Goal: Navigation & Orientation: Understand site structure

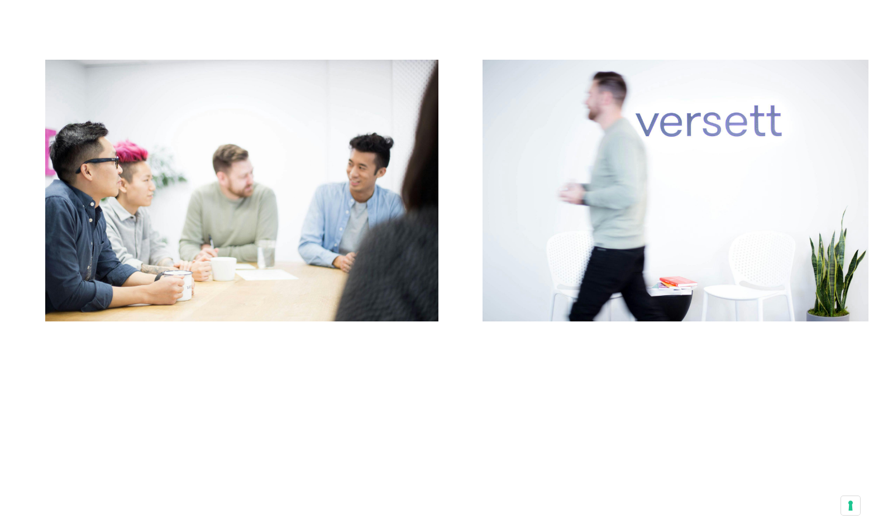
scroll to position [6297, 0]
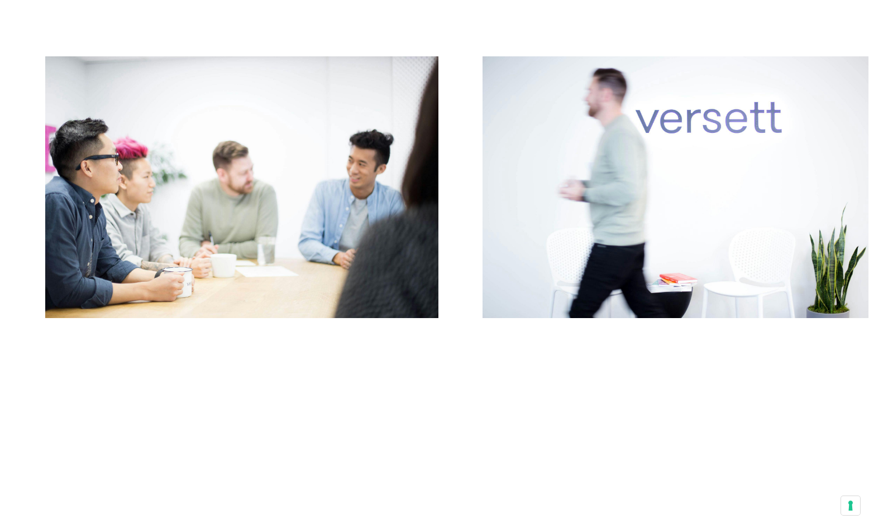
click at [651, 208] on button "Next" at bounding box center [652, 190] width 434 height 269
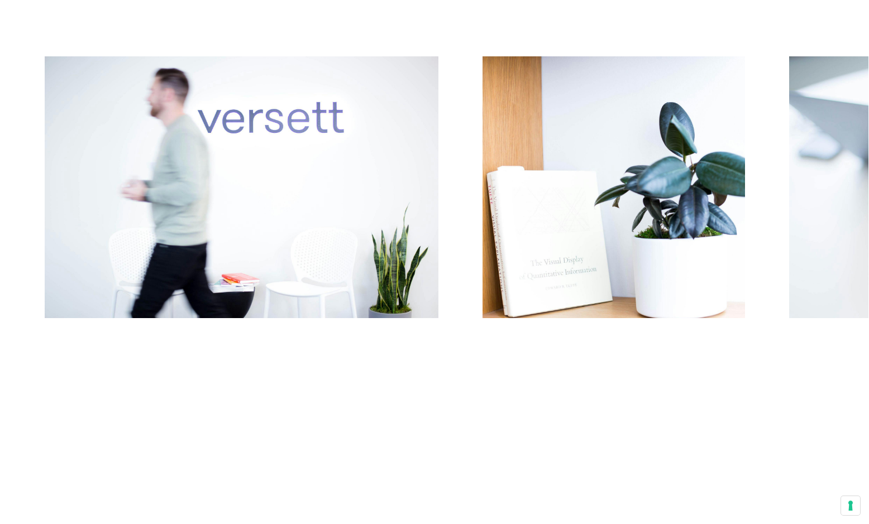
click at [651, 208] on button "Next" at bounding box center [652, 190] width 434 height 269
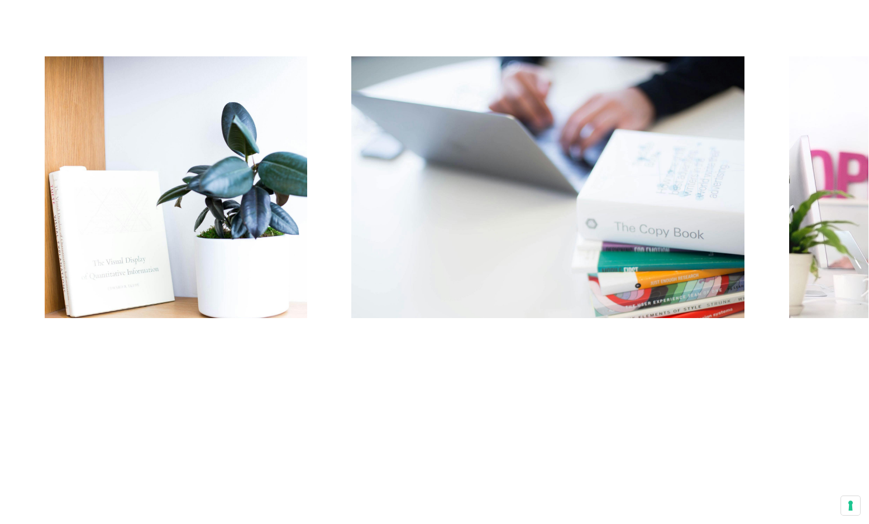
click at [651, 208] on button "Next" at bounding box center [652, 190] width 434 height 269
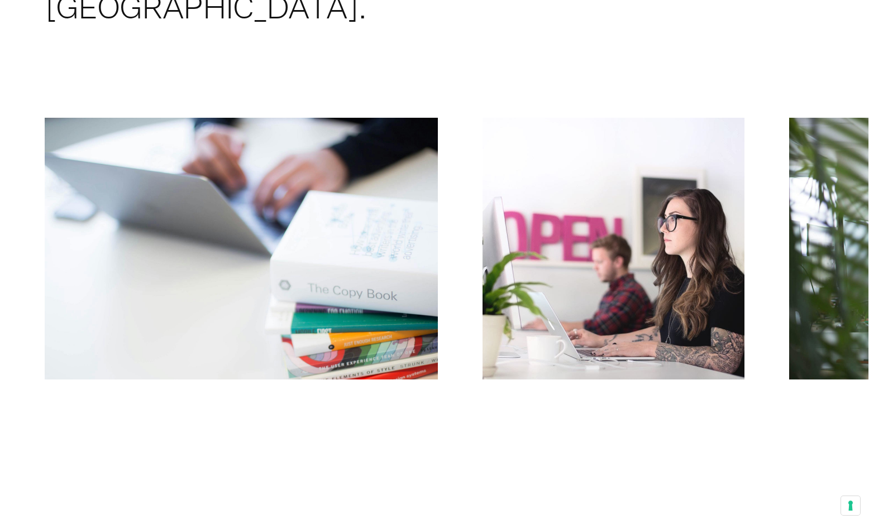
scroll to position [6236, 0]
click at [651, 208] on button "Next" at bounding box center [652, 251] width 434 height 269
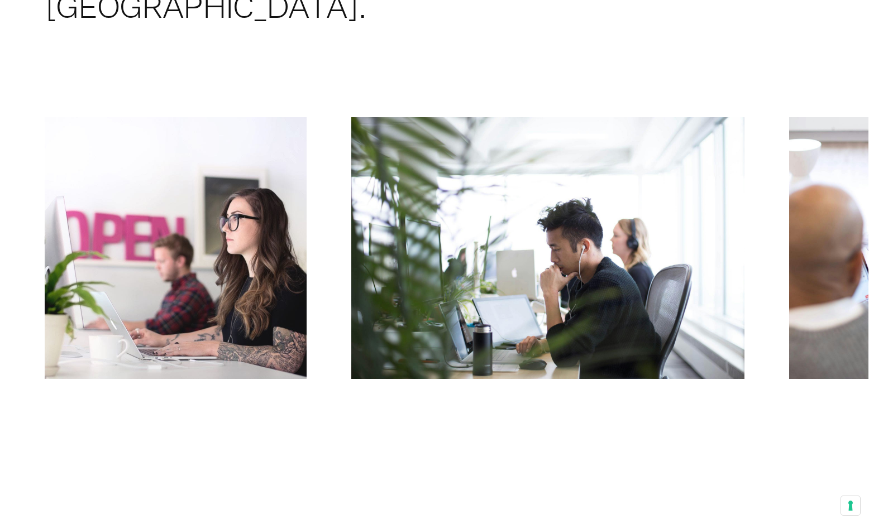
click at [651, 208] on button "Next" at bounding box center [652, 251] width 434 height 269
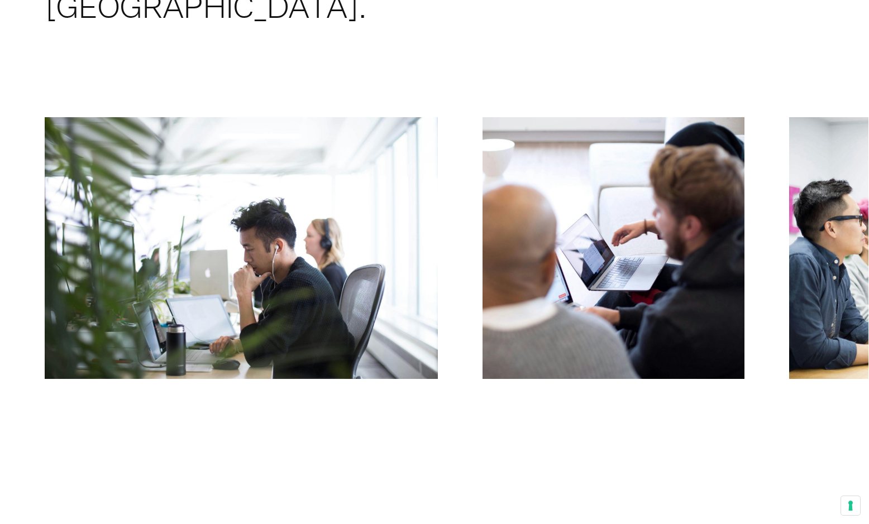
click at [651, 208] on button "Next" at bounding box center [652, 251] width 434 height 269
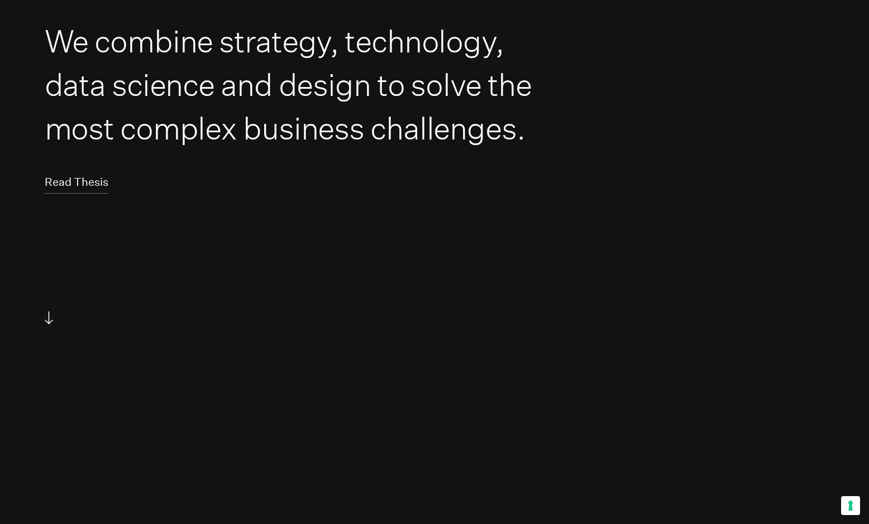
scroll to position [0, 0]
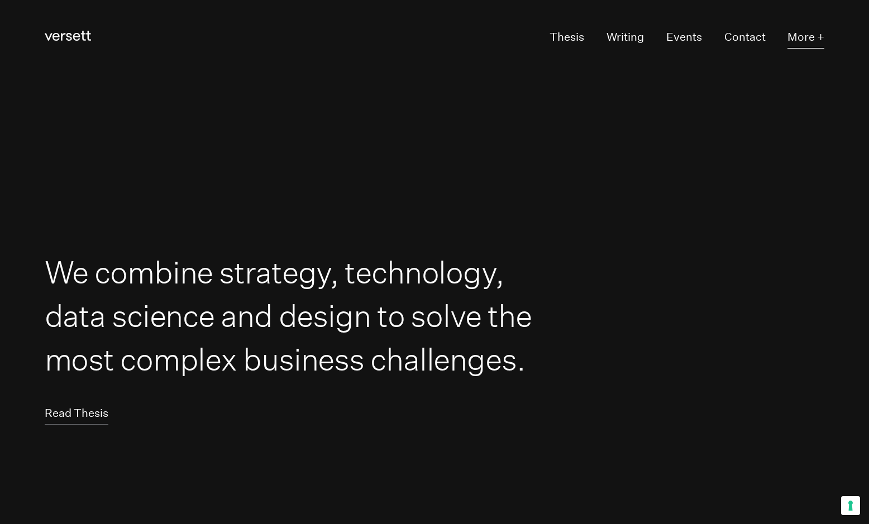
click at [797, 36] on button "More +" at bounding box center [806, 37] width 37 height 21
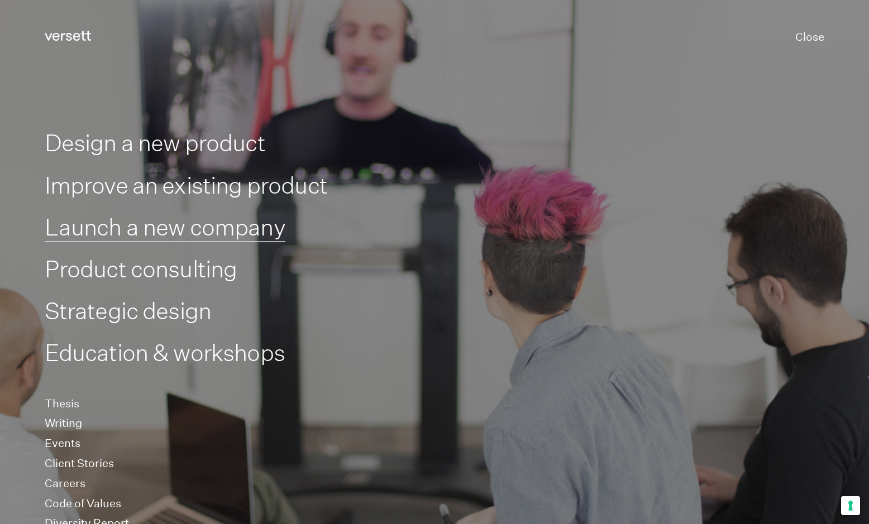
click at [172, 225] on link "Launch a new company" at bounding box center [165, 227] width 241 height 28
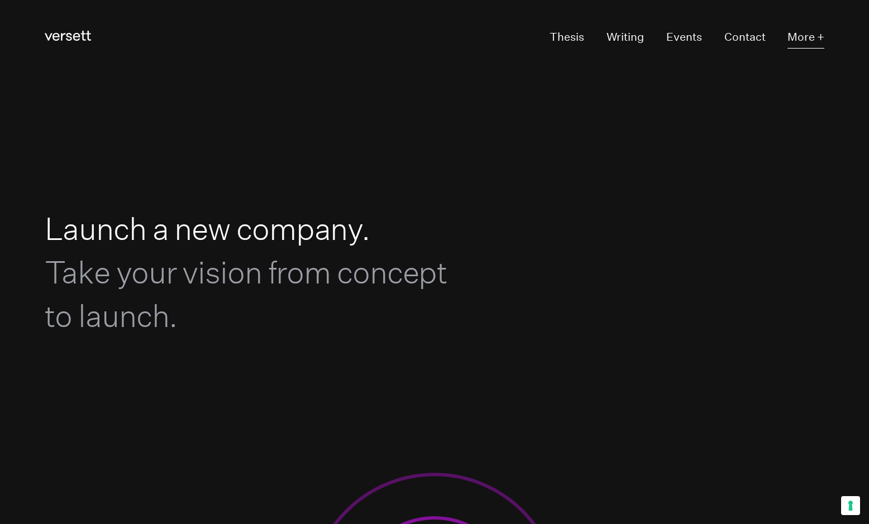
click at [802, 40] on button "More +" at bounding box center [806, 37] width 37 height 21
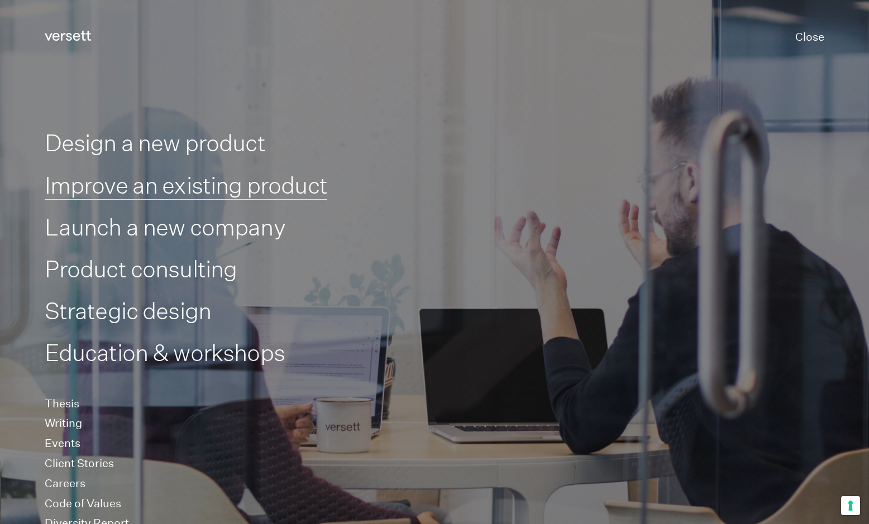
click at [276, 193] on link "Improve an existing product" at bounding box center [186, 185] width 283 height 28
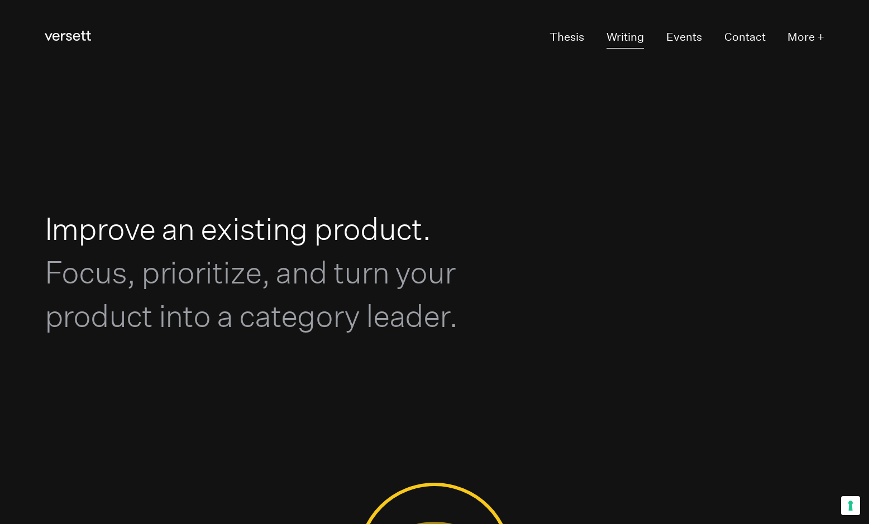
click at [634, 40] on link "Writing" at bounding box center [625, 37] width 37 height 21
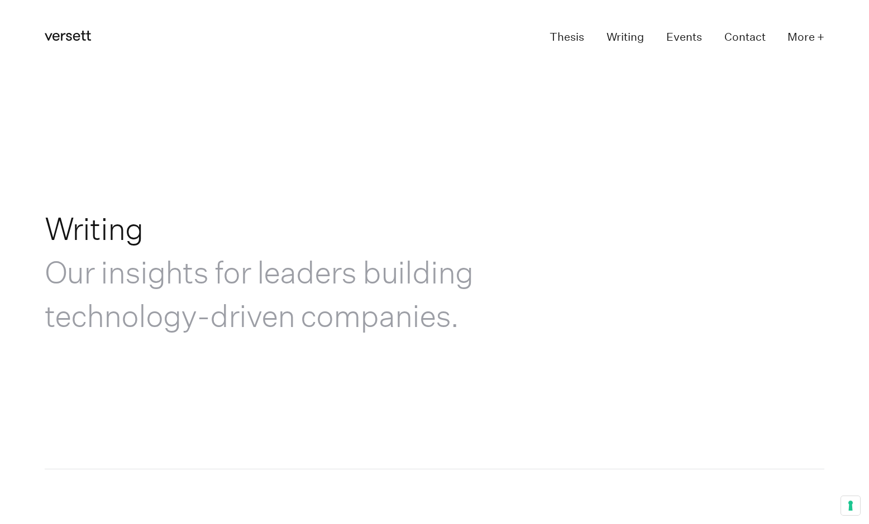
click at [682, 36] on link "Events" at bounding box center [684, 37] width 36 height 21
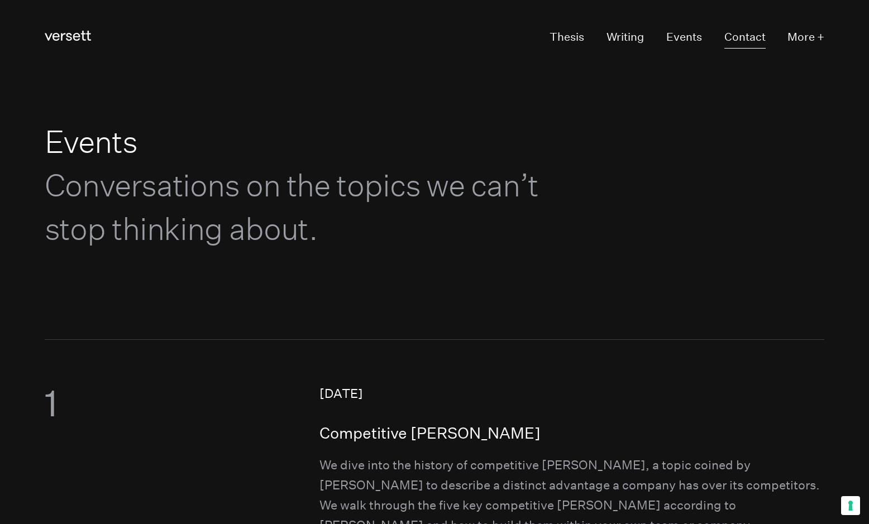
click at [743, 33] on link "Contact" at bounding box center [744, 37] width 41 height 21
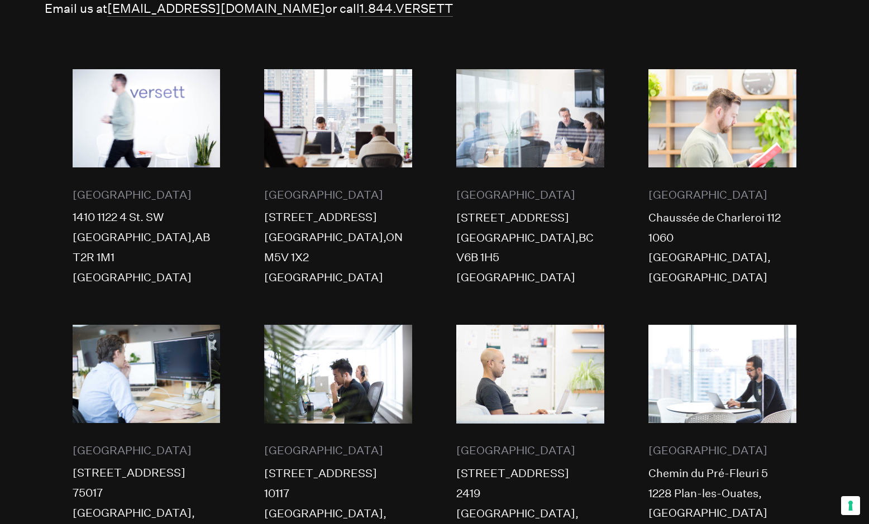
scroll to position [465, 0]
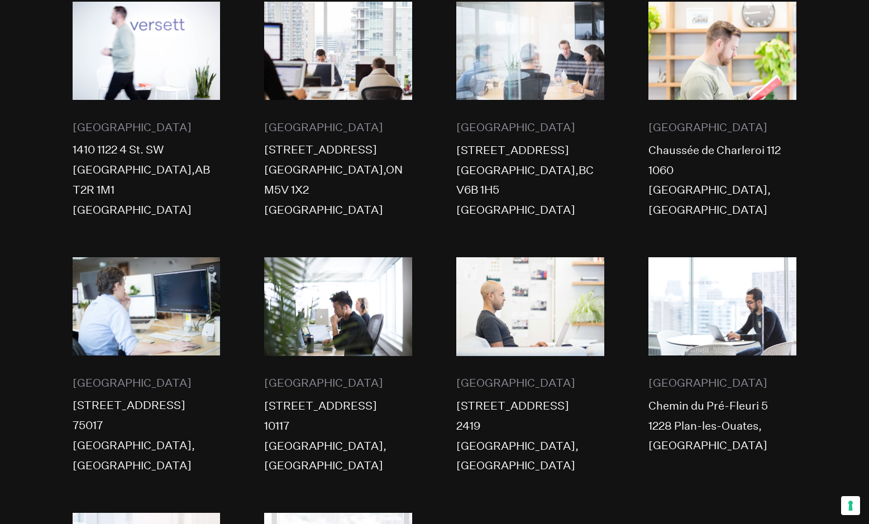
click at [146, 257] on img at bounding box center [147, 306] width 148 height 98
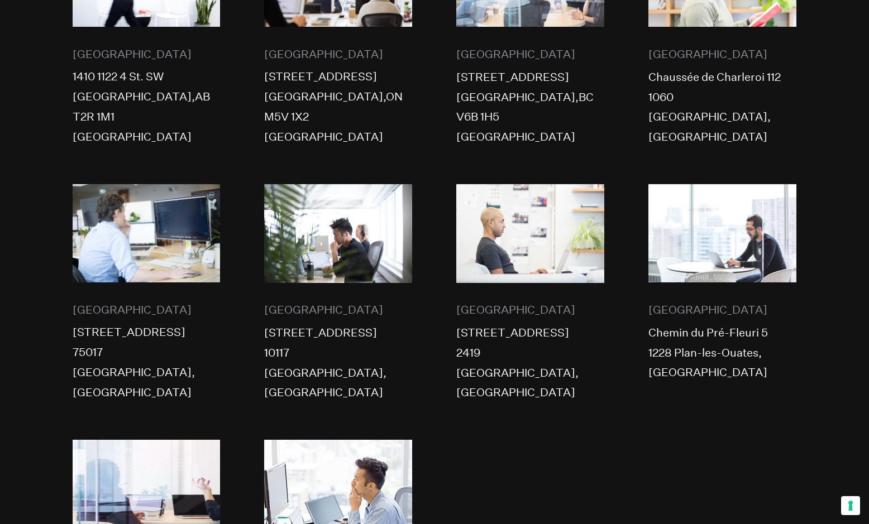
scroll to position [0, 0]
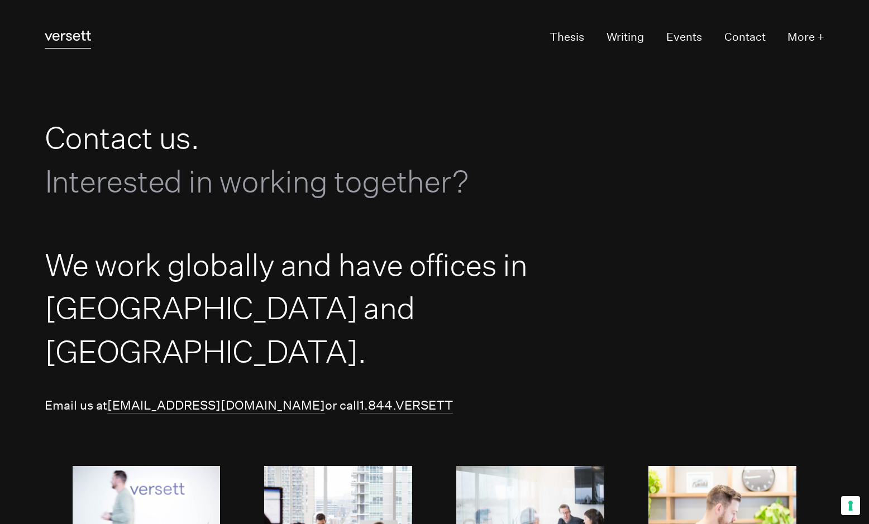
click at [61, 38] on icon at bounding box center [68, 36] width 46 height 10
